Goal: Task Accomplishment & Management: Manage account settings

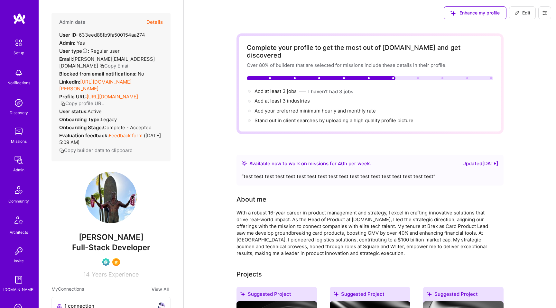
click at [525, 13] on span "Edit" at bounding box center [522, 13] width 16 height 6
select select "US"
select select "Right Now"
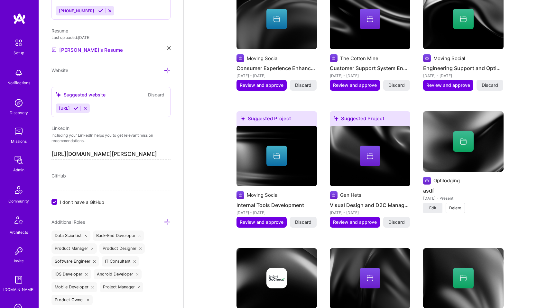
scroll to position [782, 0]
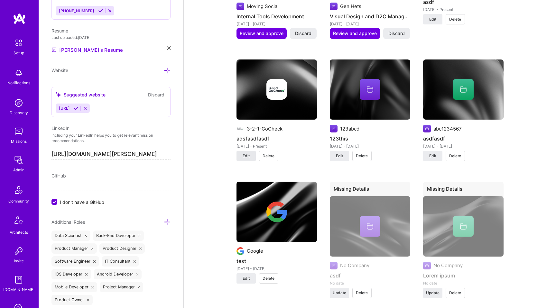
click at [241, 152] on button "Edit" at bounding box center [245, 156] width 19 height 10
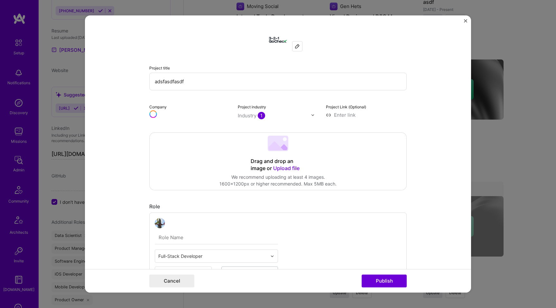
click at [299, 48] on img at bounding box center [296, 46] width 5 height 5
click at [295, 47] on img at bounding box center [296, 46] width 5 height 5
click at [294, 44] on div at bounding box center [297, 46] width 10 height 10
click at [358, 51] on div at bounding box center [277, 39] width 257 height 23
click at [295, 45] on img at bounding box center [296, 46] width 5 height 5
